Goal: Register for event/course

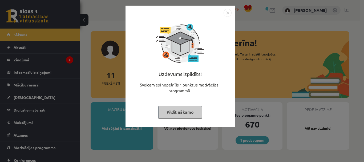
click at [172, 112] on button "Pildīt nākamo" at bounding box center [180, 112] width 44 height 12
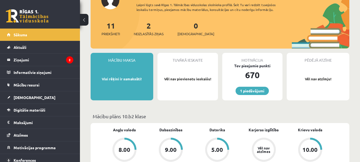
scroll to position [53, 0]
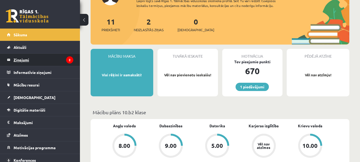
click at [27, 57] on legend "Ziņojumi 2" at bounding box center [44, 60] width 60 height 12
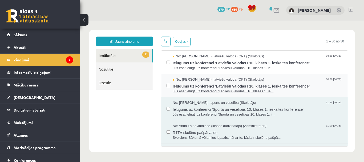
click at [216, 85] on span "Ielūgums uz konferenci 'Latviešu valodas I 10. klases 1. ieskaites konference'" at bounding box center [258, 85] width 170 height 7
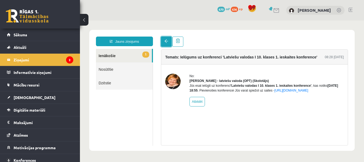
click at [167, 42] on span at bounding box center [167, 41] width 4 height 4
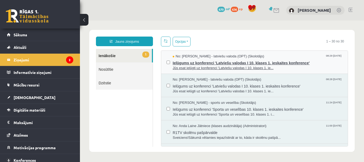
click at [200, 63] on span "Ielūgums uz konferenci 'Latviešu valodas I 10. klases 1. ieskaites konference'" at bounding box center [258, 62] width 170 height 7
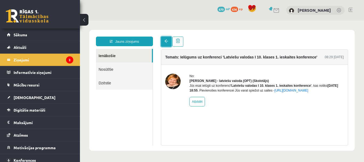
click at [166, 42] on span at bounding box center [167, 41] width 4 height 4
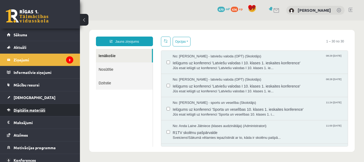
click at [37, 110] on span "Digitālie materiāli" at bounding box center [30, 109] width 32 height 5
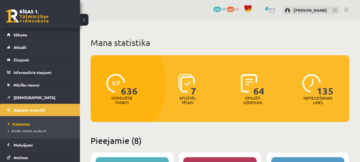
click at [23, 124] on span "Programma" at bounding box center [19, 124] width 22 height 4
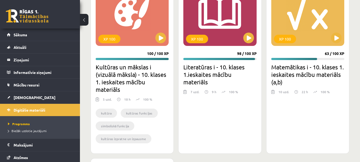
scroll to position [854, 0]
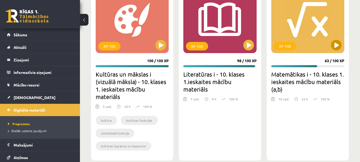
click at [318, 38] on div "XP 100" at bounding box center [308, 19] width 73 height 67
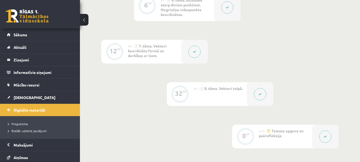
scroll to position [404, 0]
click at [21, 83] on span "Mācību resursi" at bounding box center [27, 84] width 26 height 5
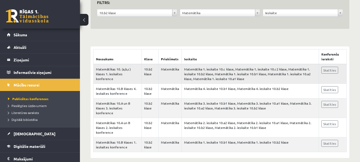
scroll to position [69, 0]
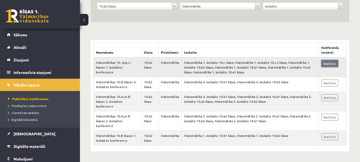
click at [327, 64] on link "Skatīties" at bounding box center [330, 63] width 17 height 7
